Goal: Information Seeking & Learning: Learn about a topic

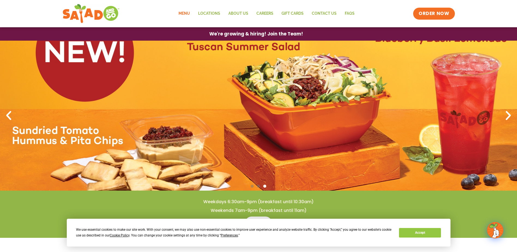
click at [186, 13] on link "Menu" at bounding box center [184, 13] width 20 height 13
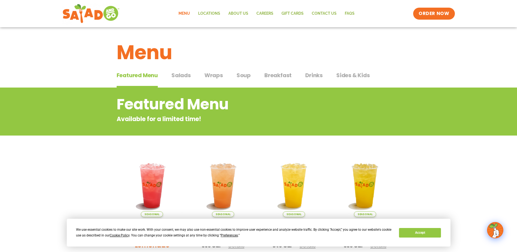
click at [182, 74] on span "Salads" at bounding box center [180, 75] width 19 height 8
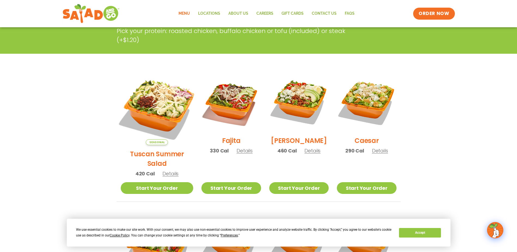
scroll to position [105, 0]
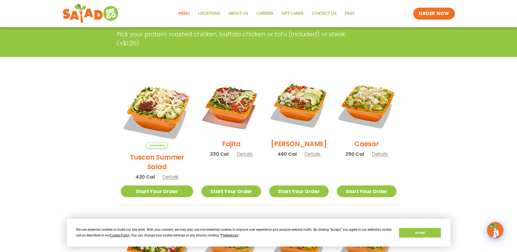
click at [150, 152] on h2 "Tuscan Summer Salad" at bounding box center [157, 161] width 73 height 19
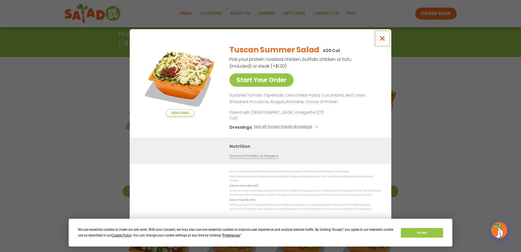
click at [381, 41] on icon "Close modal" at bounding box center [382, 38] width 7 height 6
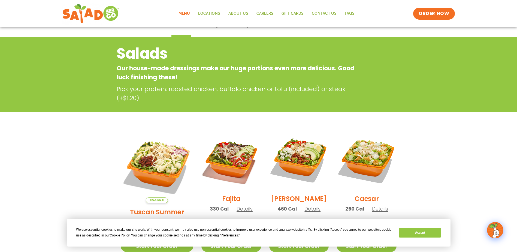
scroll to position [0, 0]
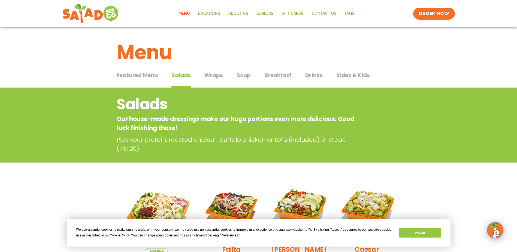
click at [244, 77] on span "Soup" at bounding box center [243, 75] width 14 height 8
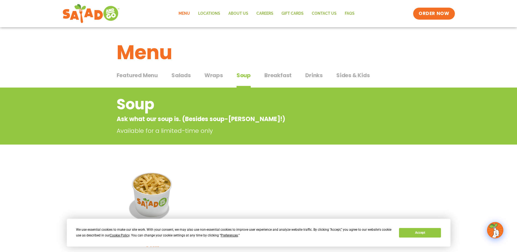
click at [181, 74] on span "Salads" at bounding box center [180, 75] width 19 height 8
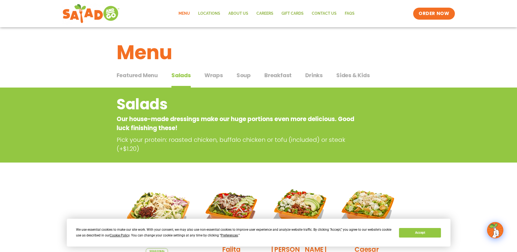
click at [149, 72] on span "Featured Menu" at bounding box center [137, 75] width 41 height 8
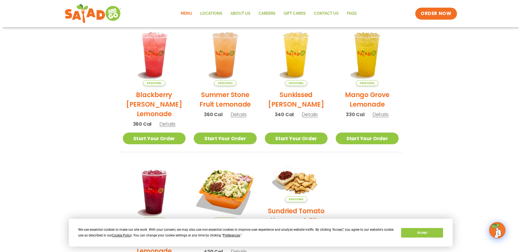
scroll to position [191, 0]
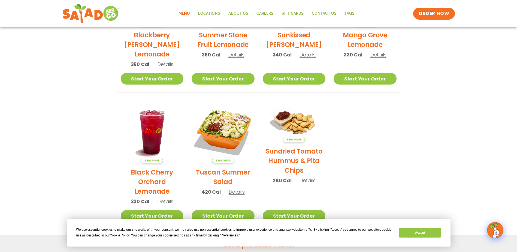
click at [146, 177] on h2 "Black Cherry Orchard Lemonade" at bounding box center [152, 181] width 63 height 29
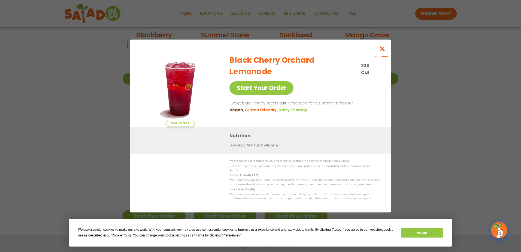
click at [382, 51] on icon "Close modal" at bounding box center [382, 49] width 7 height 6
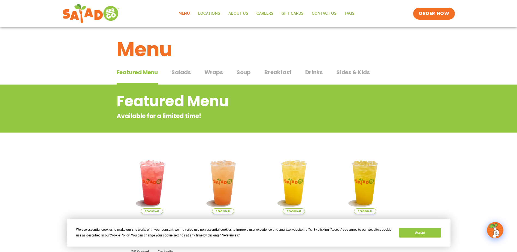
scroll to position [0, 0]
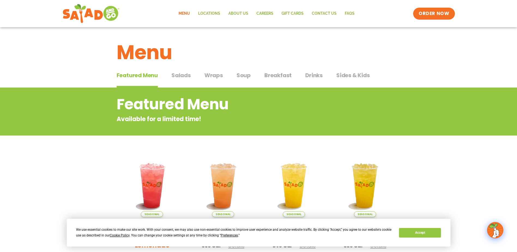
click at [278, 76] on span "Breakfast" at bounding box center [277, 75] width 27 height 8
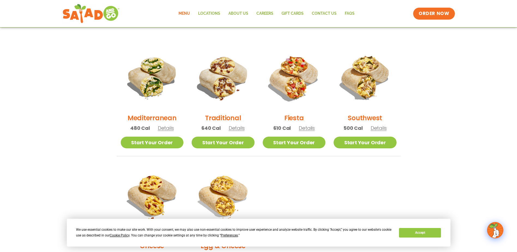
scroll to position [82, 0]
